Goal: Task Accomplishment & Management: Complete application form

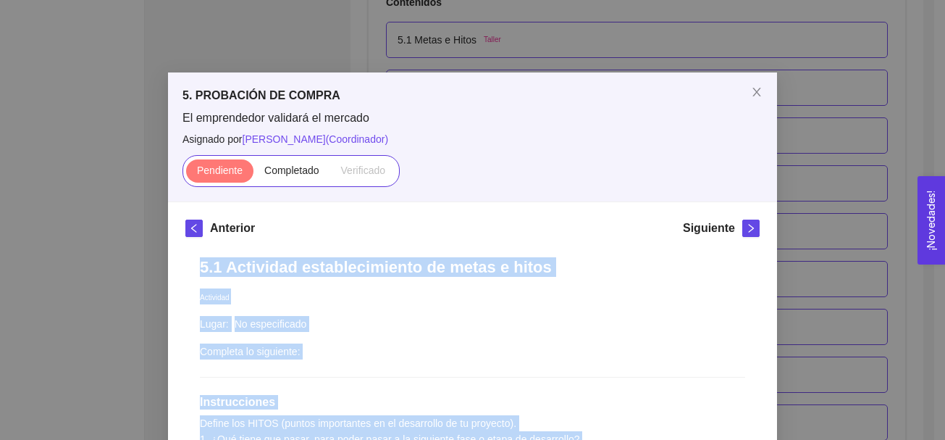
scroll to position [187, 0]
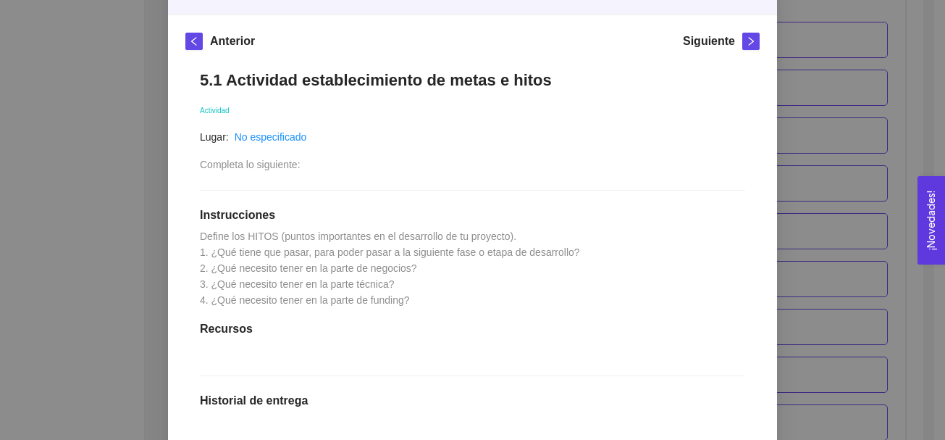
click at [458, 345] on div "5.1 Actividad establecimiento de metas e hitos Actividad Lugar: No especificado…" at bounding box center [472, 351] width 574 height 590
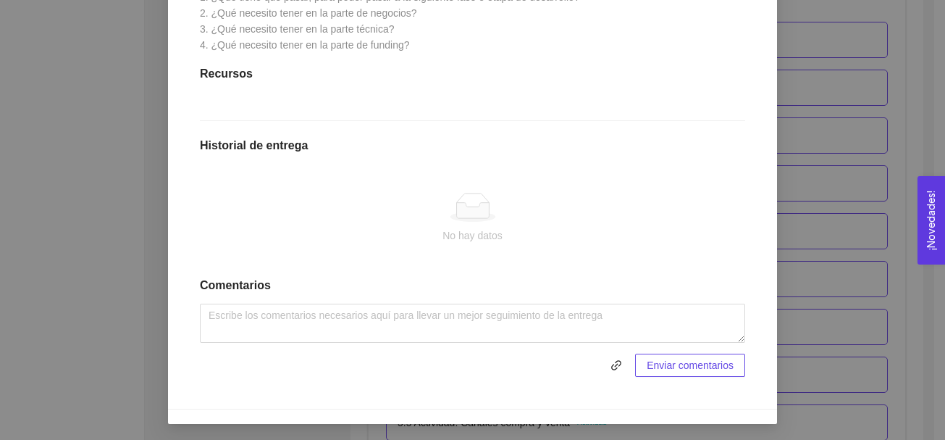
scroll to position [443, 0]
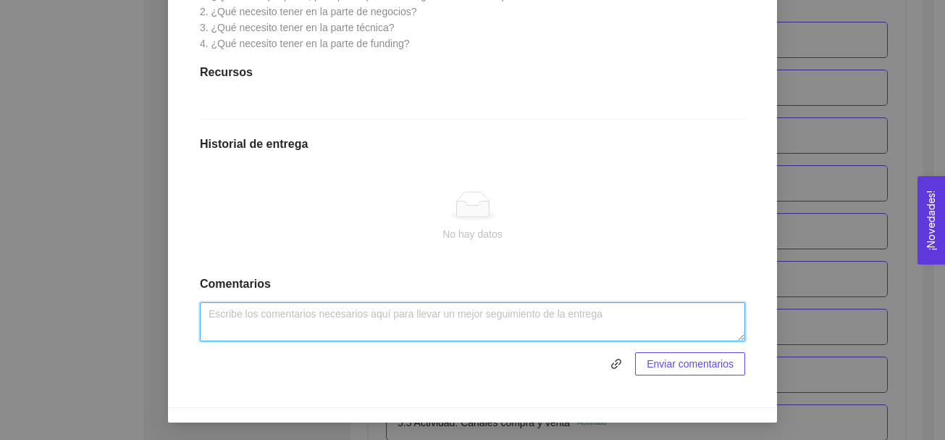
click at [360, 331] on textarea at bounding box center [472, 321] width 545 height 39
paste textarea "Hito de negocios. Hacer 10 presentaciones a diferentes empresarios y poder enco…"
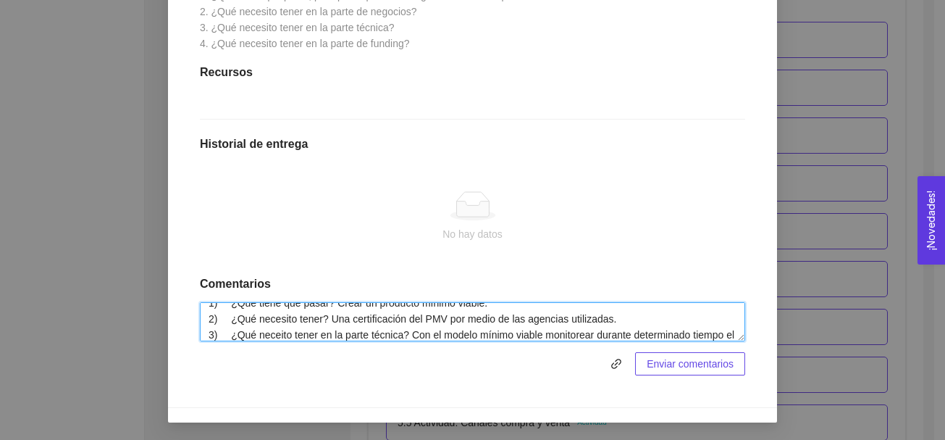
scroll to position [42, 0]
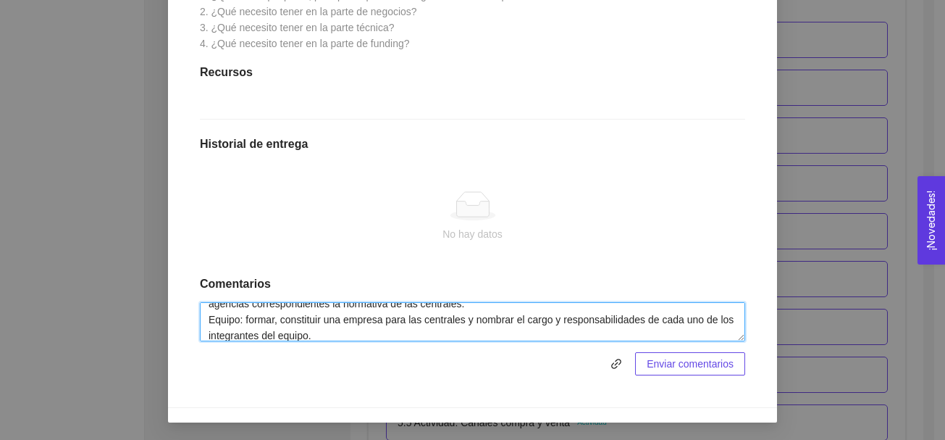
type textarea "Hito de negocios. Hacer 10 presentaciones a diferentes empresarios y poder enco…"
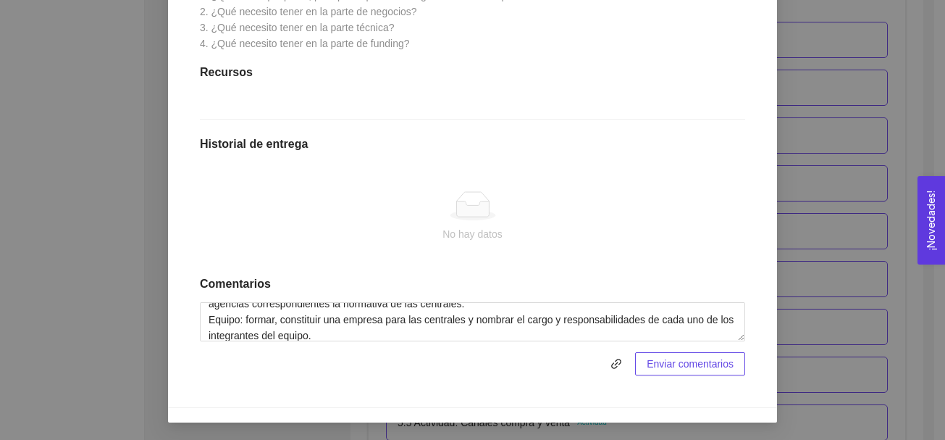
click at [666, 360] on span "Enviar comentarios" at bounding box center [690, 364] width 87 height 16
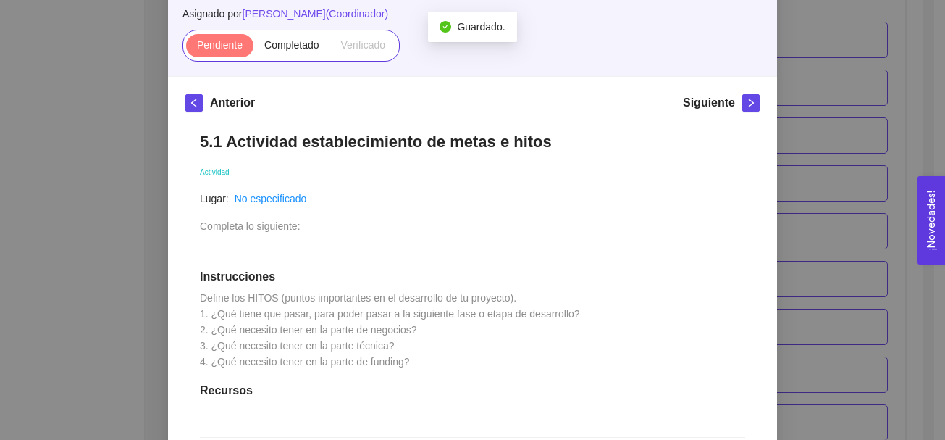
scroll to position [124, 0]
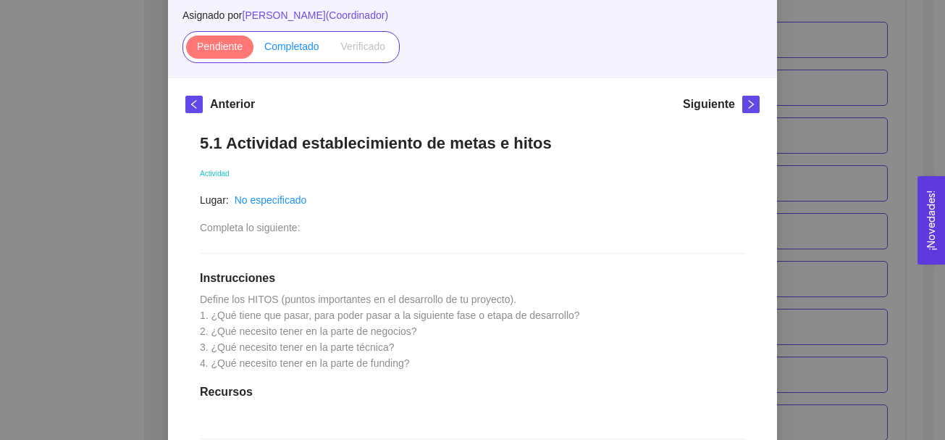
click at [282, 49] on span "Completado" at bounding box center [291, 47] width 55 height 12
click at [254, 50] on input "Completado" at bounding box center [254, 50] width 0 height 0
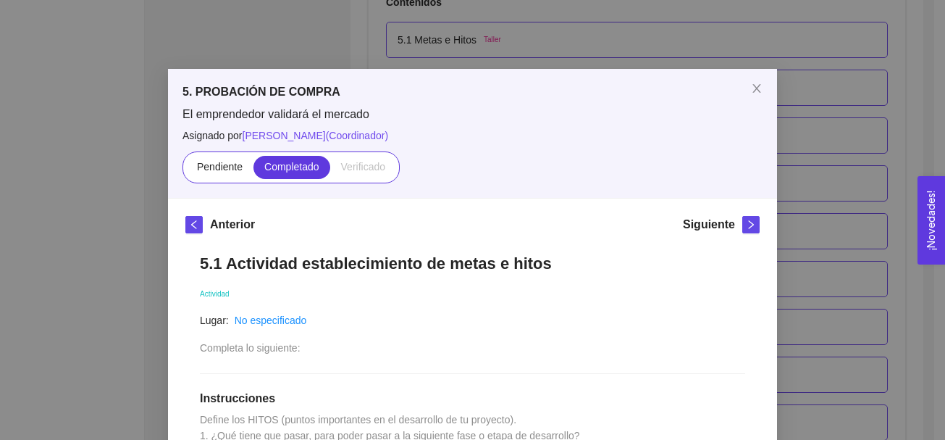
scroll to position [0, 0]
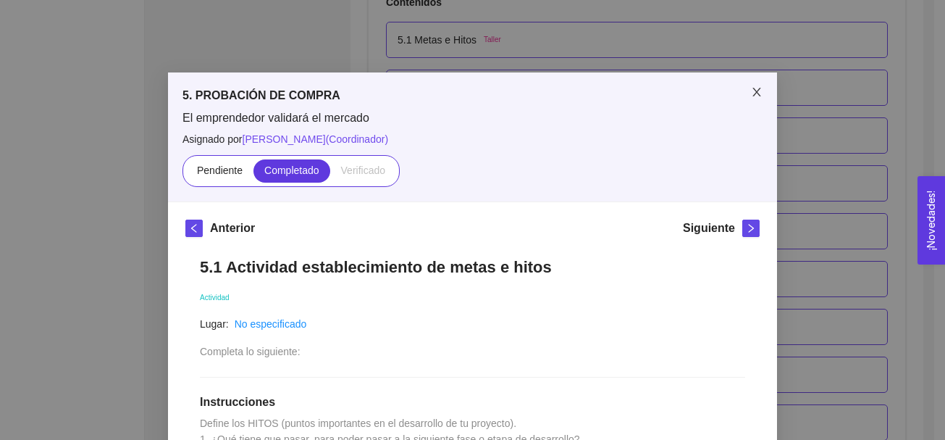
click at [753, 91] on icon "close" at bounding box center [757, 92] width 8 height 9
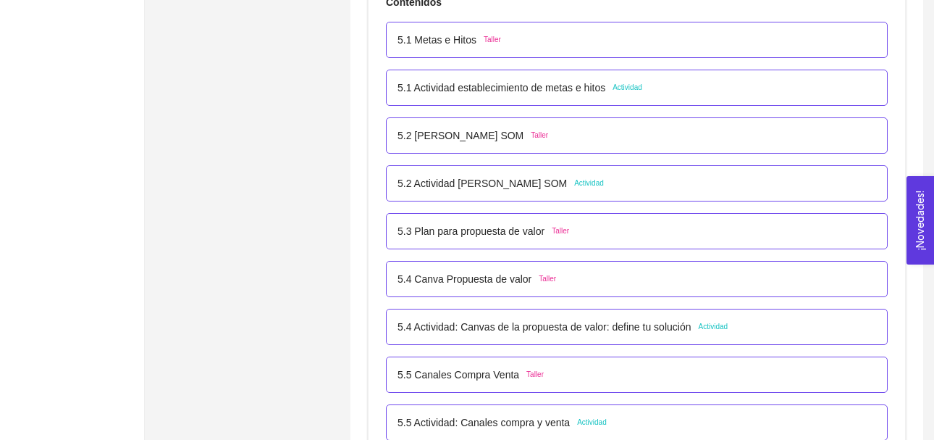
click at [592, 185] on span "Actividad" at bounding box center [589, 183] width 30 height 12
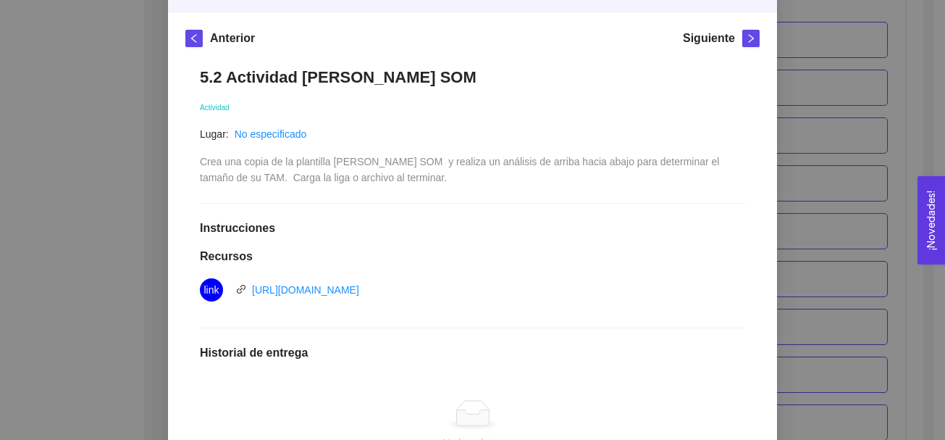
scroll to position [194, 0]
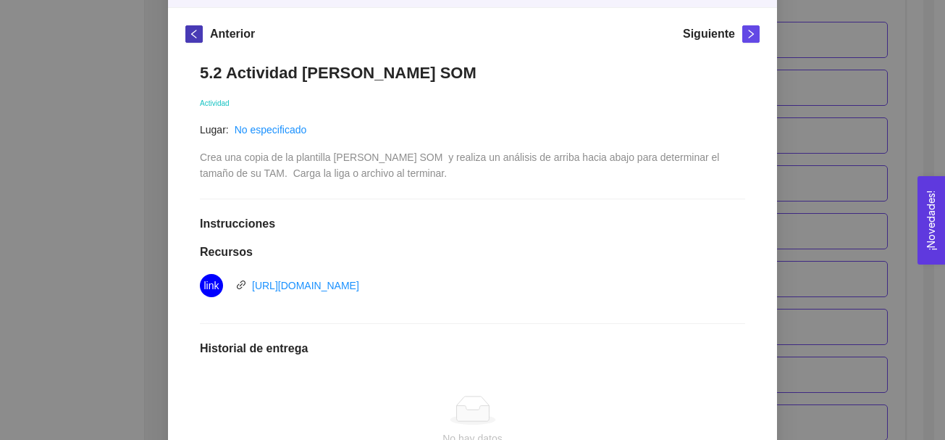
click at [191, 33] on icon "left" at bounding box center [193, 34] width 5 height 9
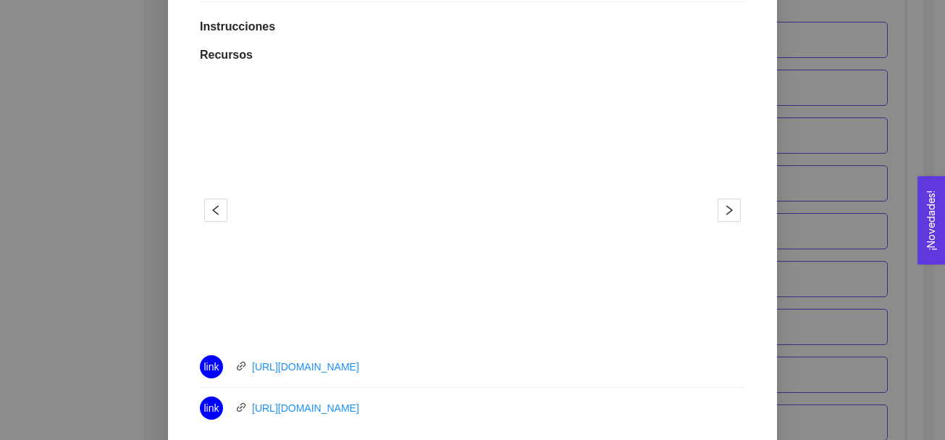
scroll to position [388, 0]
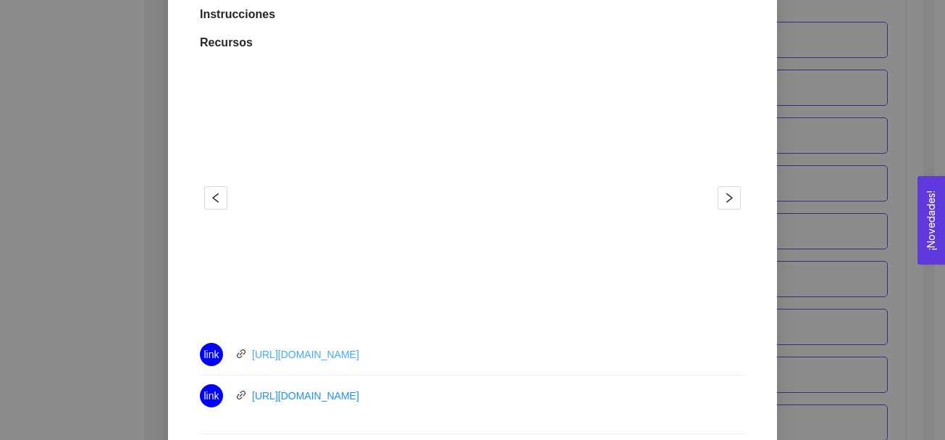
click at [359, 356] on link "https://youtu.be/al57KtbtNRw" at bounding box center [305, 354] width 107 height 12
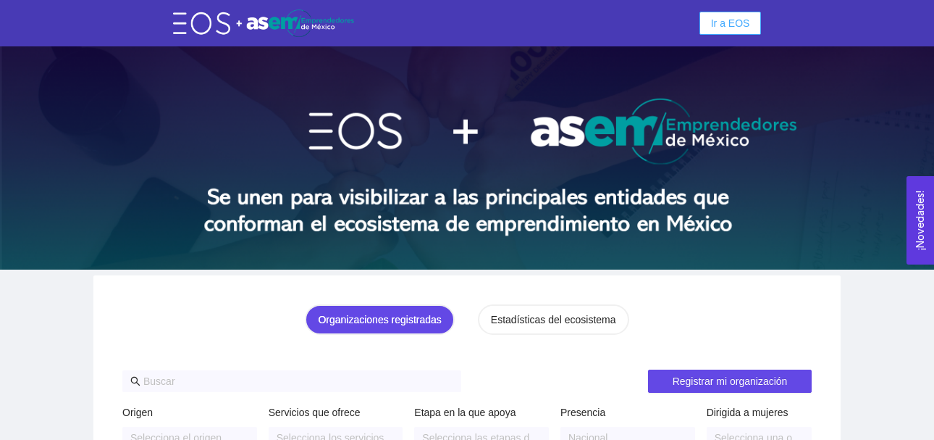
click at [727, 23] on span "Ir a EOS" at bounding box center [730, 23] width 39 height 16
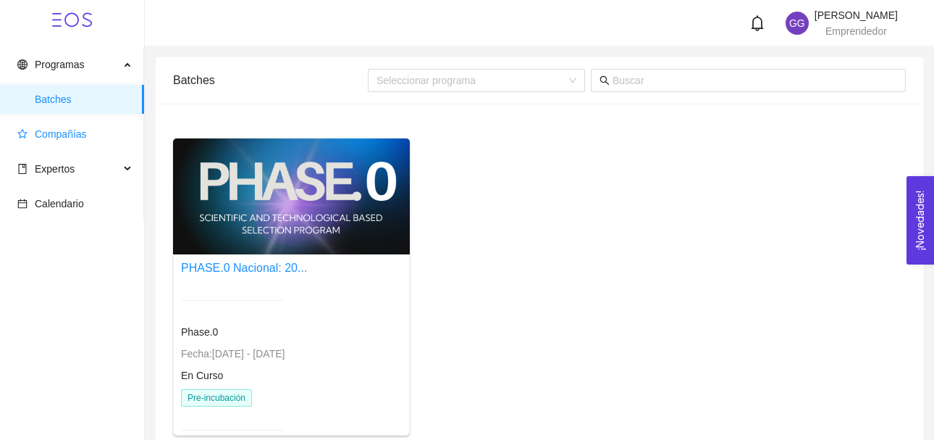
click at [84, 135] on span "Compañías" at bounding box center [61, 134] width 52 height 12
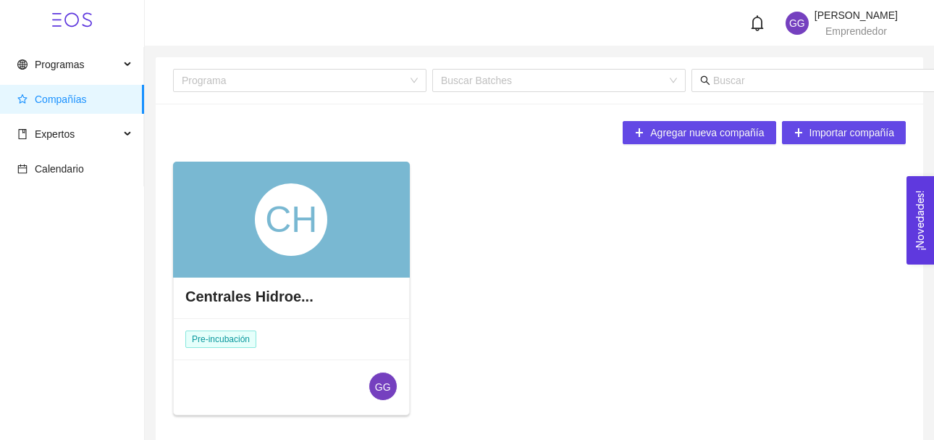
click at [273, 225] on div "CH" at bounding box center [291, 219] width 72 height 72
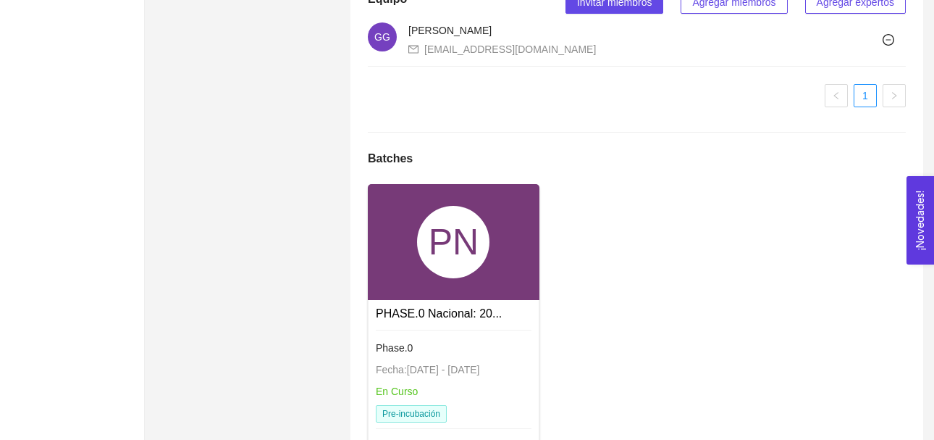
click at [494, 259] on div "PN" at bounding box center [454, 242] width 172 height 116
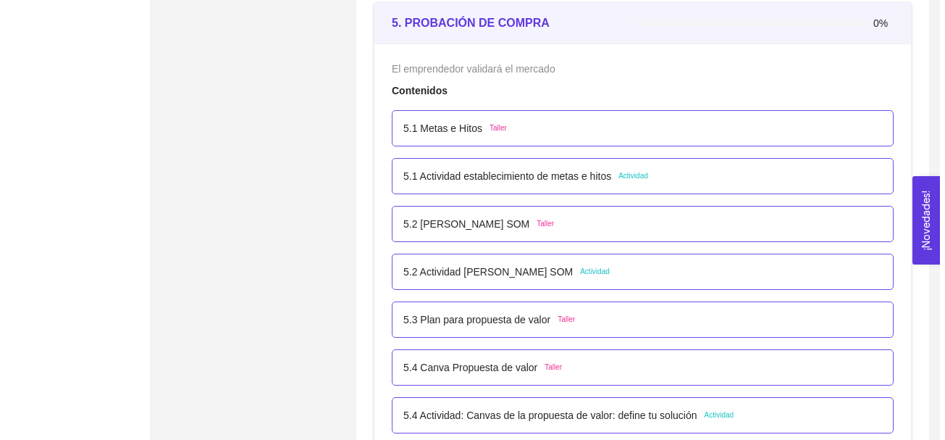
scroll to position [2779, 0]
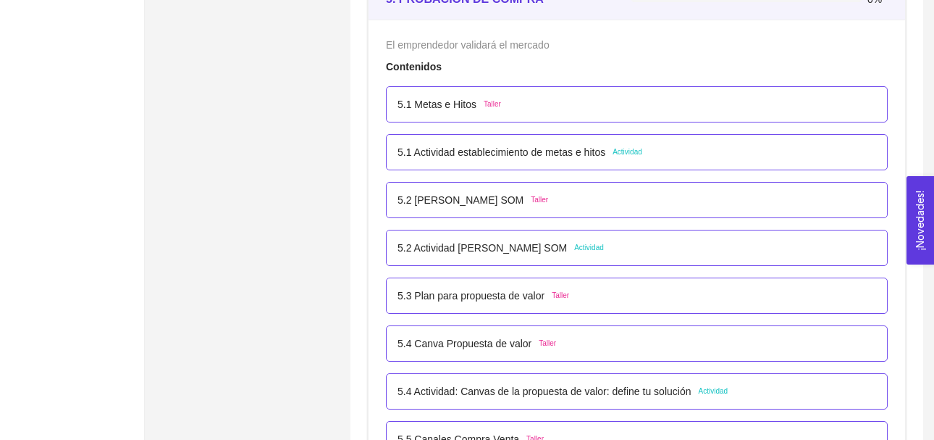
click at [713, 390] on span "Actividad" at bounding box center [713, 391] width 30 height 12
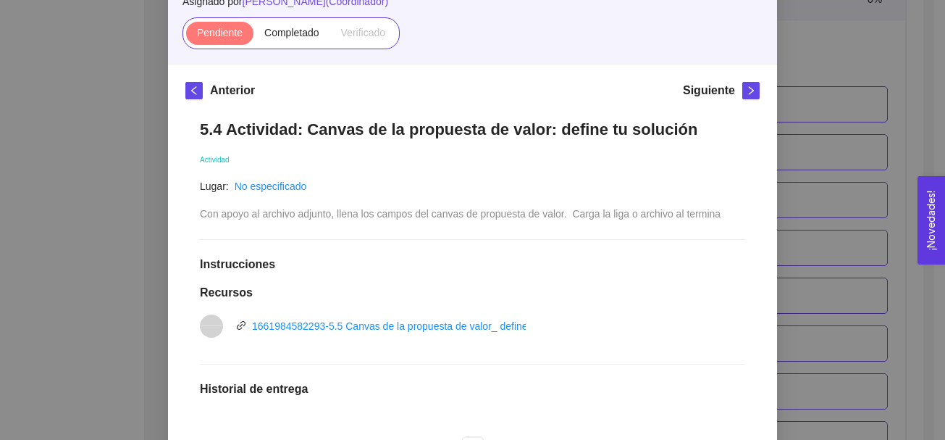
scroll to position [133, 0]
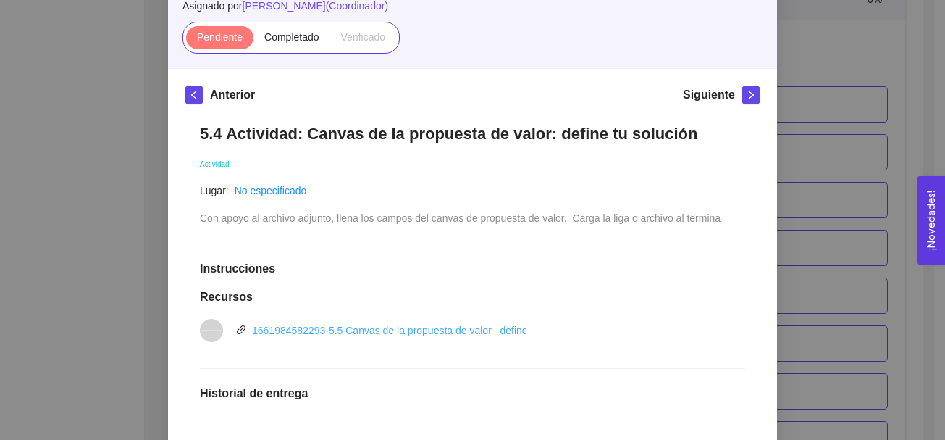
click at [439, 330] on link "1661984582293-5.5 Canvas de la propuesta de valor_ define tu solución.pptx" at bounding box center [426, 330] width 349 height 12
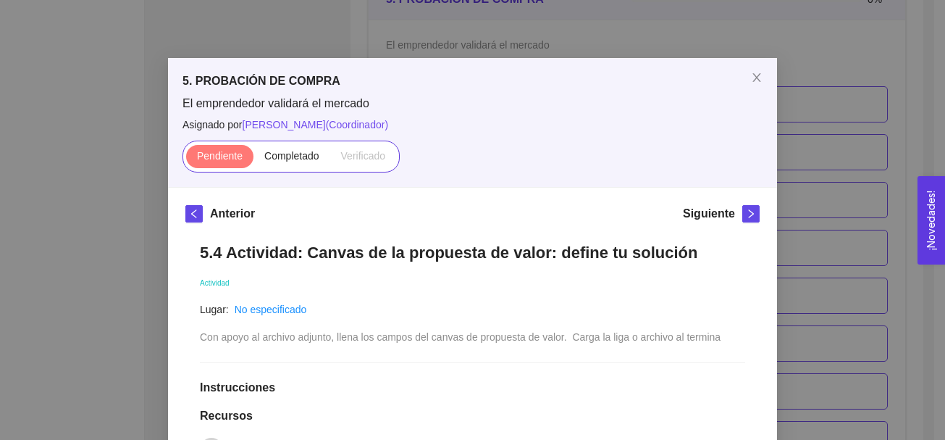
scroll to position [12, 0]
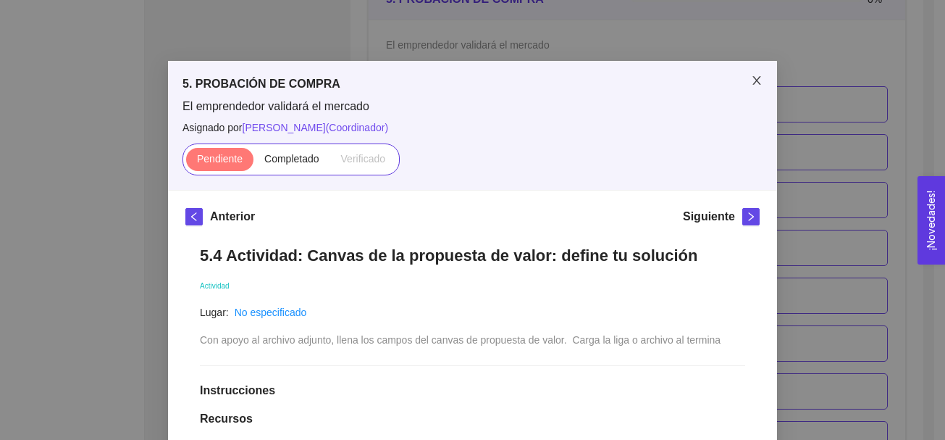
click at [751, 82] on icon "close" at bounding box center [757, 81] width 12 height 12
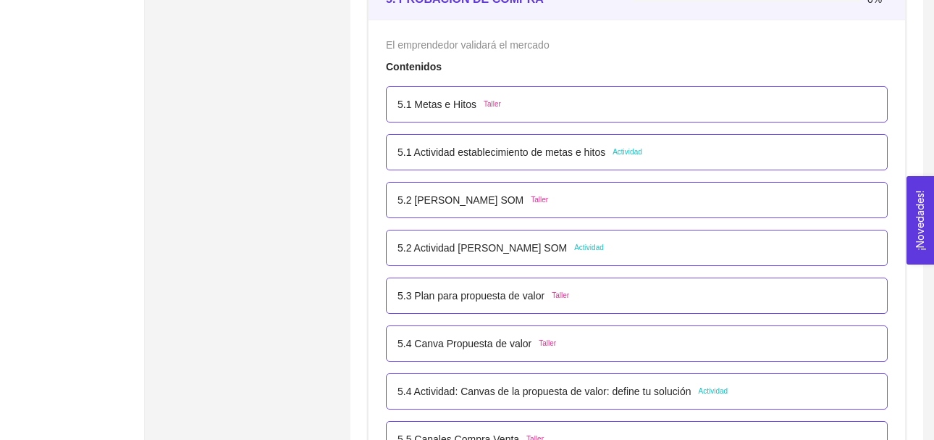
click at [595, 248] on span "Actividad" at bounding box center [589, 248] width 30 height 12
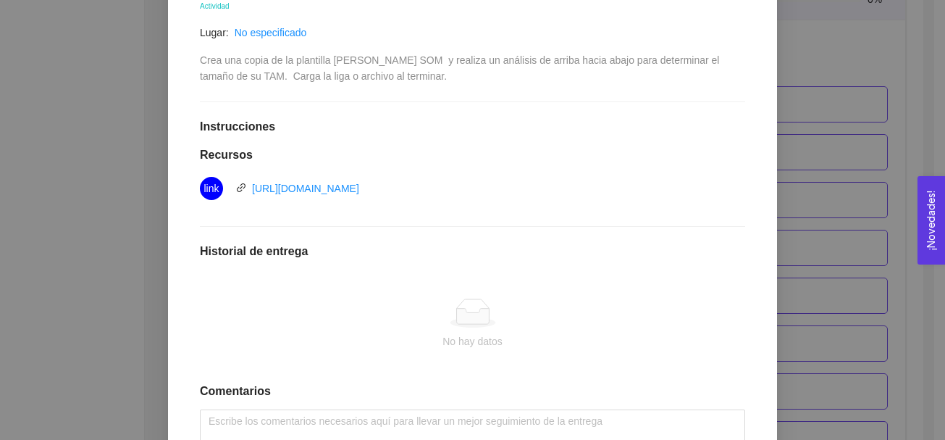
scroll to position [293, 0]
click at [359, 185] on link "[URL][DOMAIN_NAME]" at bounding box center [305, 187] width 107 height 12
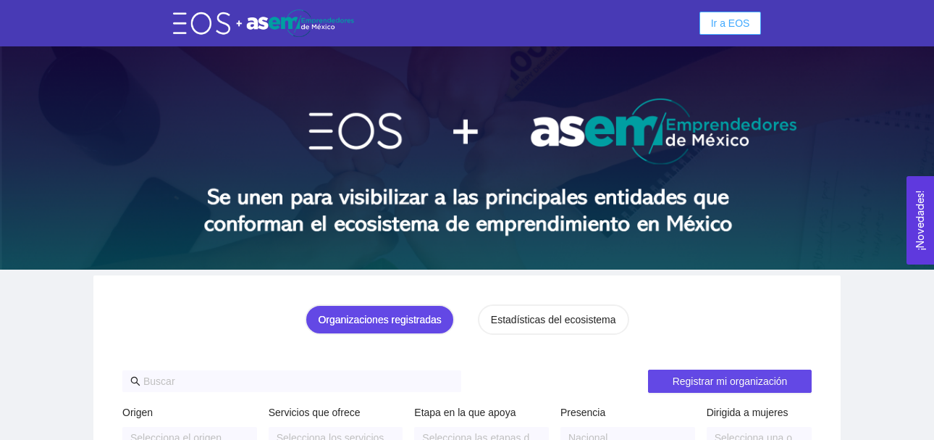
click at [708, 22] on button "Ir a EOS" at bounding box center [731, 23] width 62 height 23
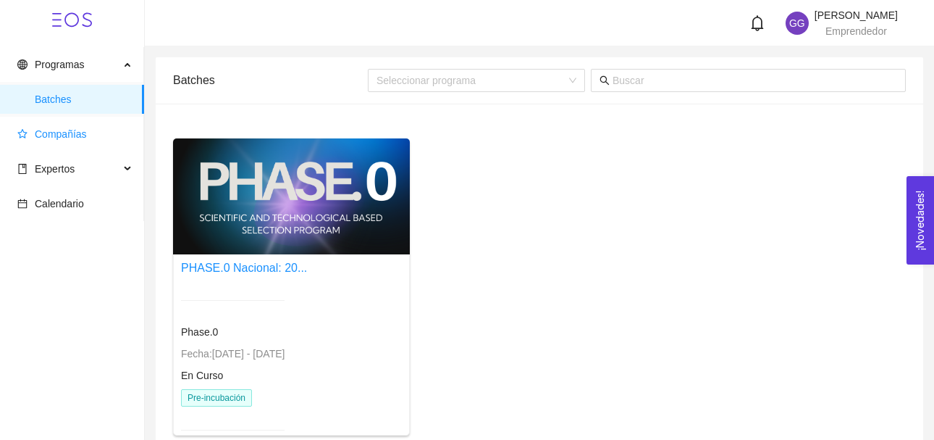
click at [78, 136] on span "Compañías" at bounding box center [61, 134] width 52 height 12
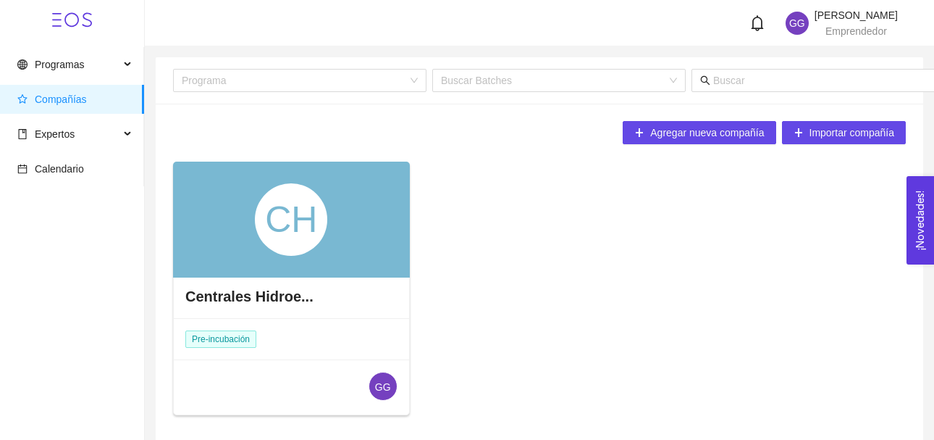
click at [271, 217] on div "CH" at bounding box center [291, 219] width 72 height 72
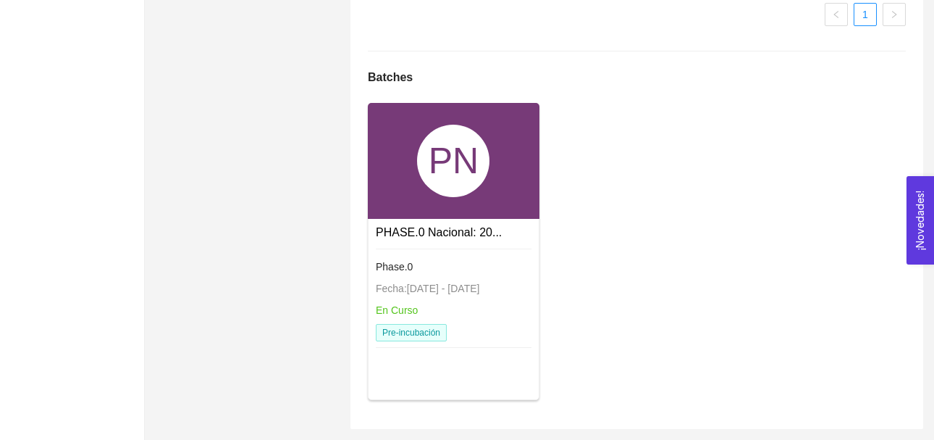
scroll to position [1073, 0]
click at [514, 147] on div "PN" at bounding box center [454, 161] width 172 height 116
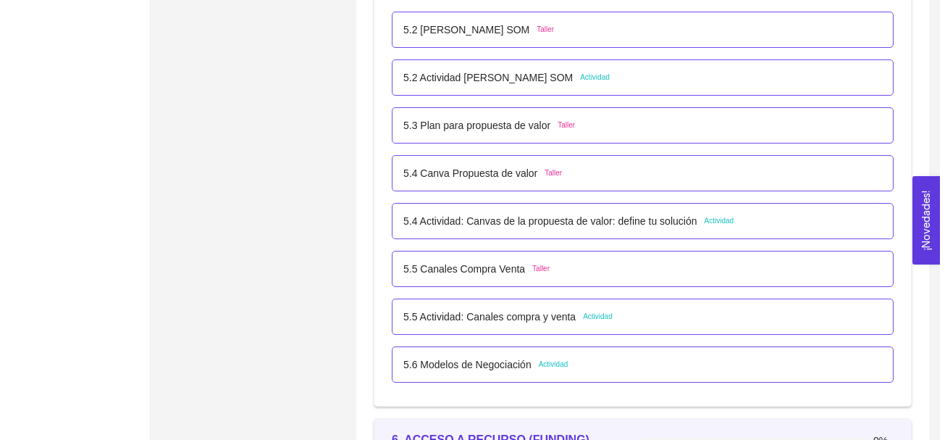
scroll to position [2943, 0]
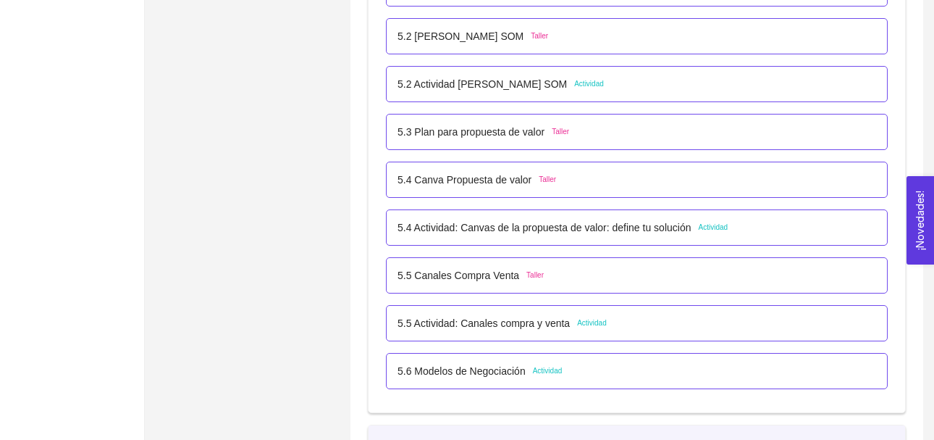
click at [701, 228] on span "Actividad" at bounding box center [713, 228] width 30 height 12
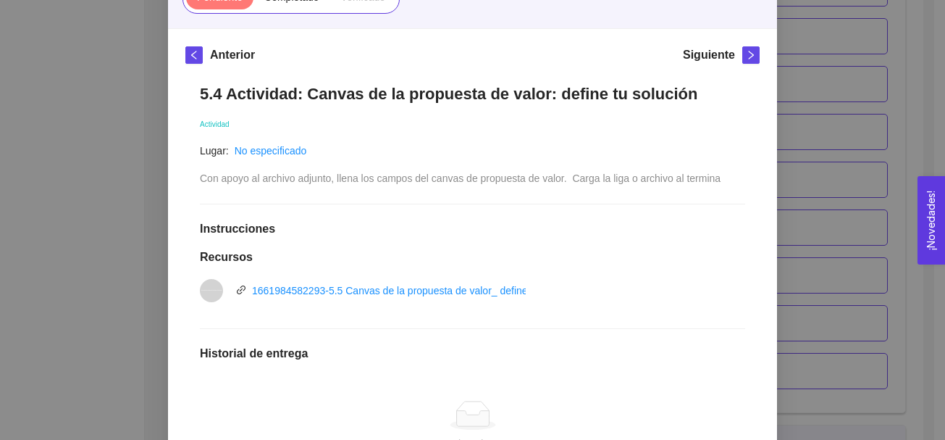
scroll to position [183, 0]
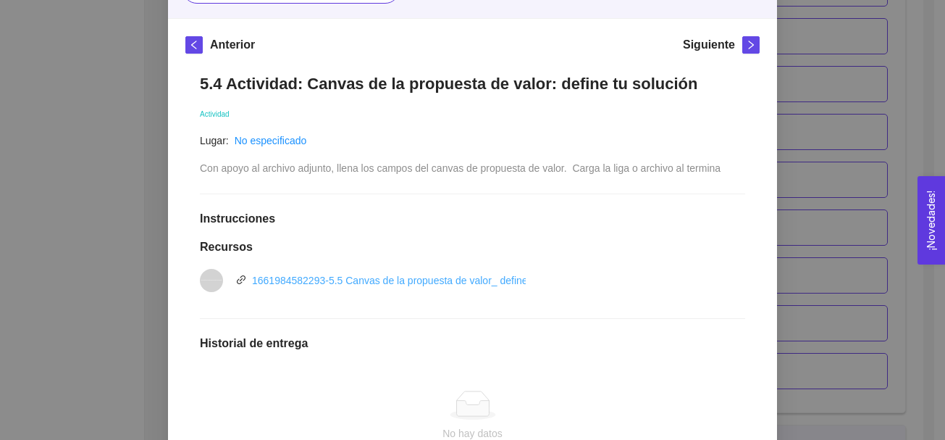
click at [458, 284] on link "1661984582293-5.5 Canvas de la propuesta de valor_ define tu solución.pptx" at bounding box center [426, 281] width 349 height 12
